Goal: Navigation & Orientation: Go to known website

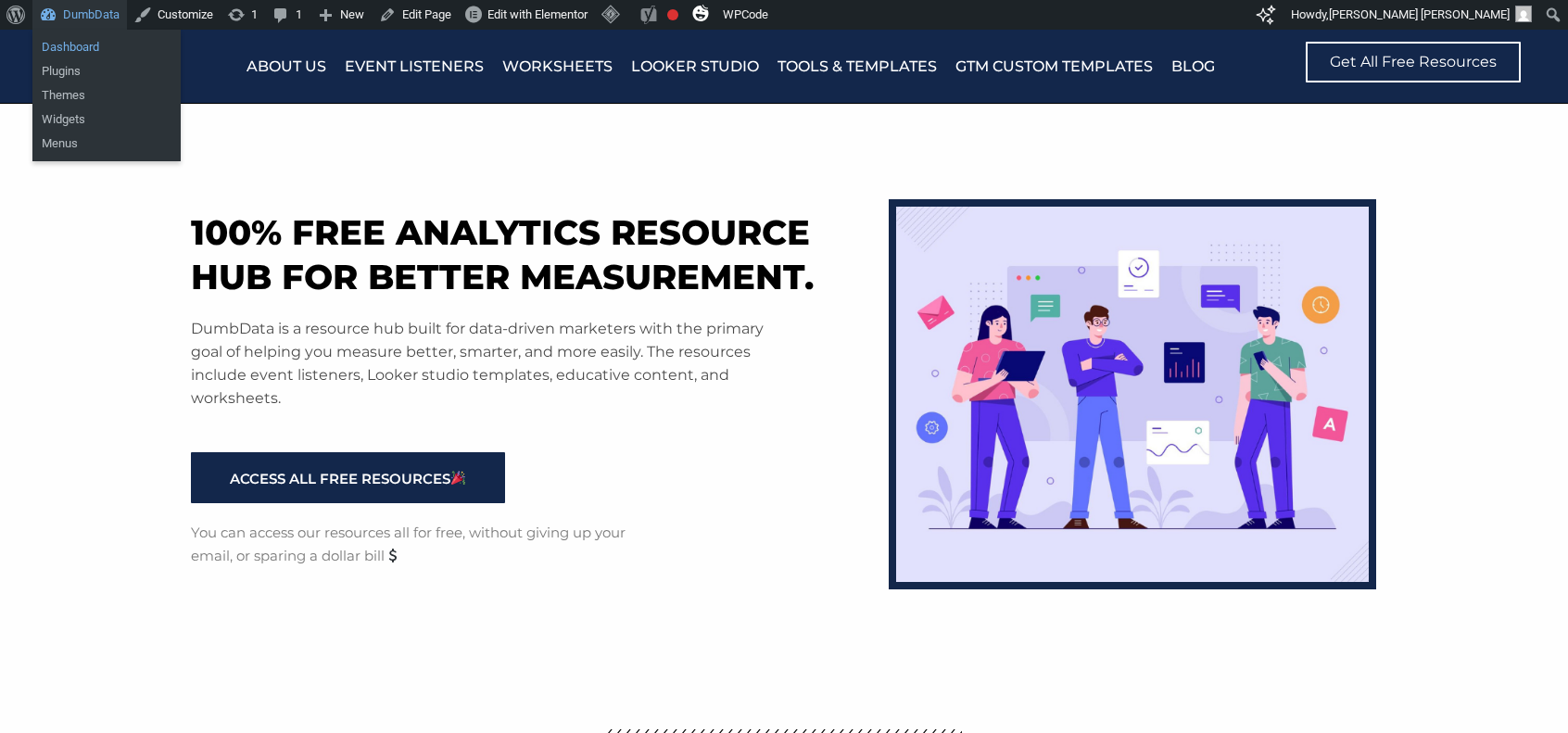
drag, startPoint x: 0, startPoint y: 0, endPoint x: 90, endPoint y: 51, distance: 103.4
